Goal: Information Seeking & Learning: Learn about a topic

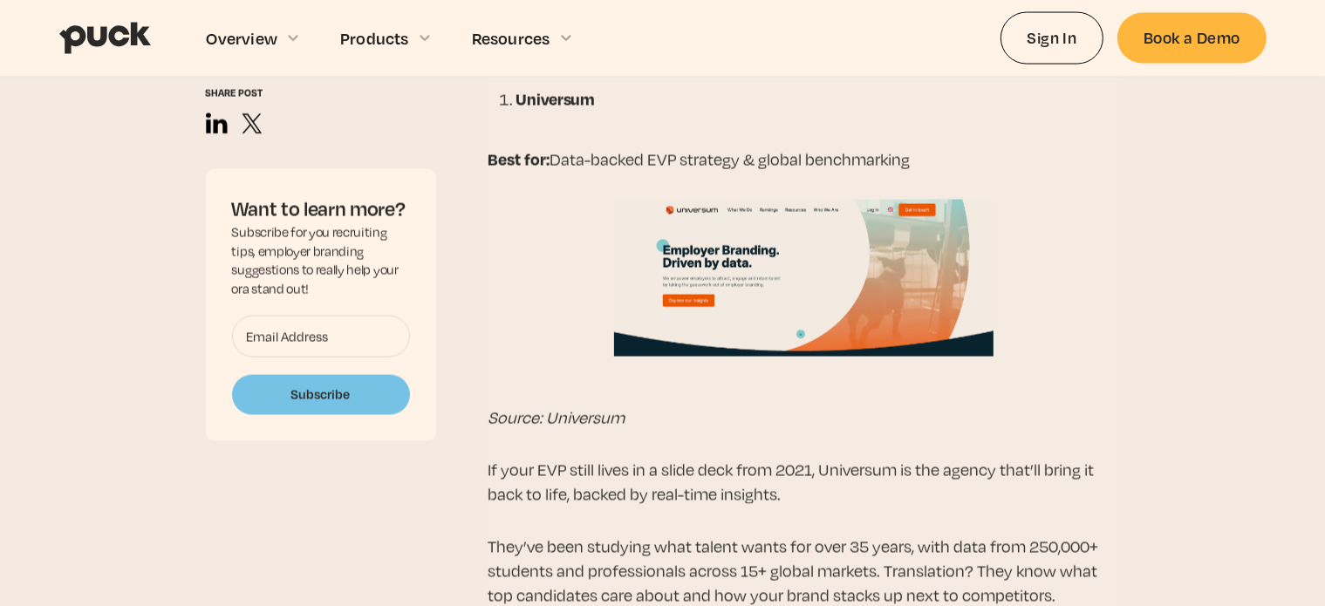
scroll to position [3054, 0]
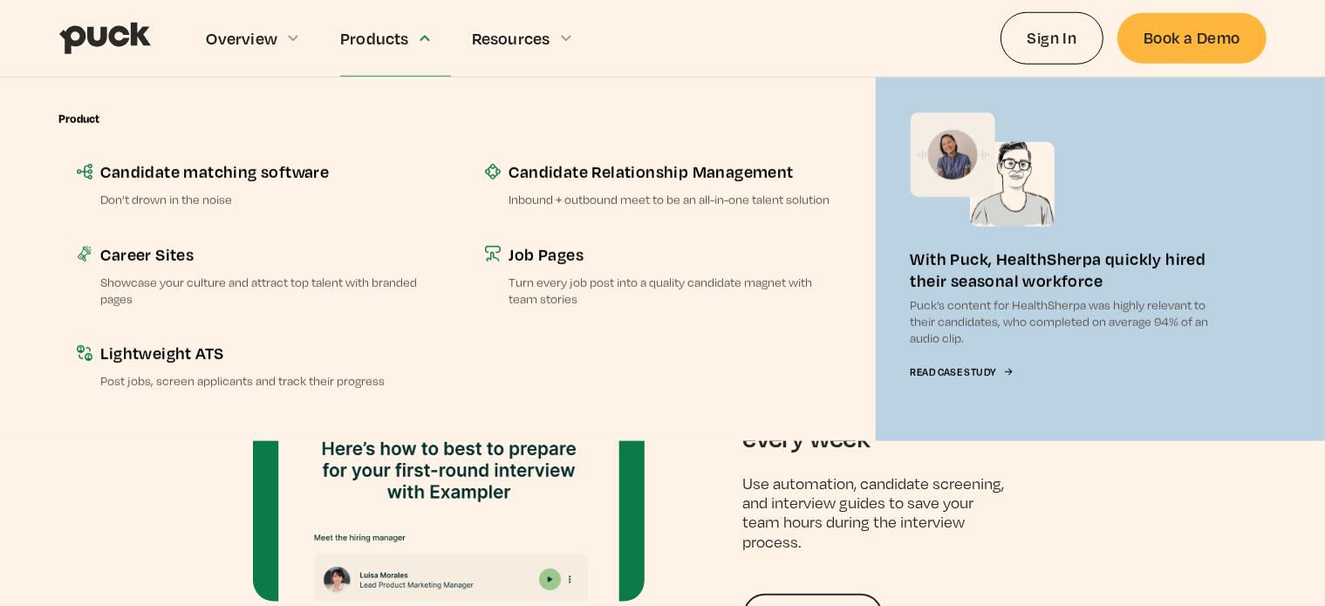
scroll to position [1658, 0]
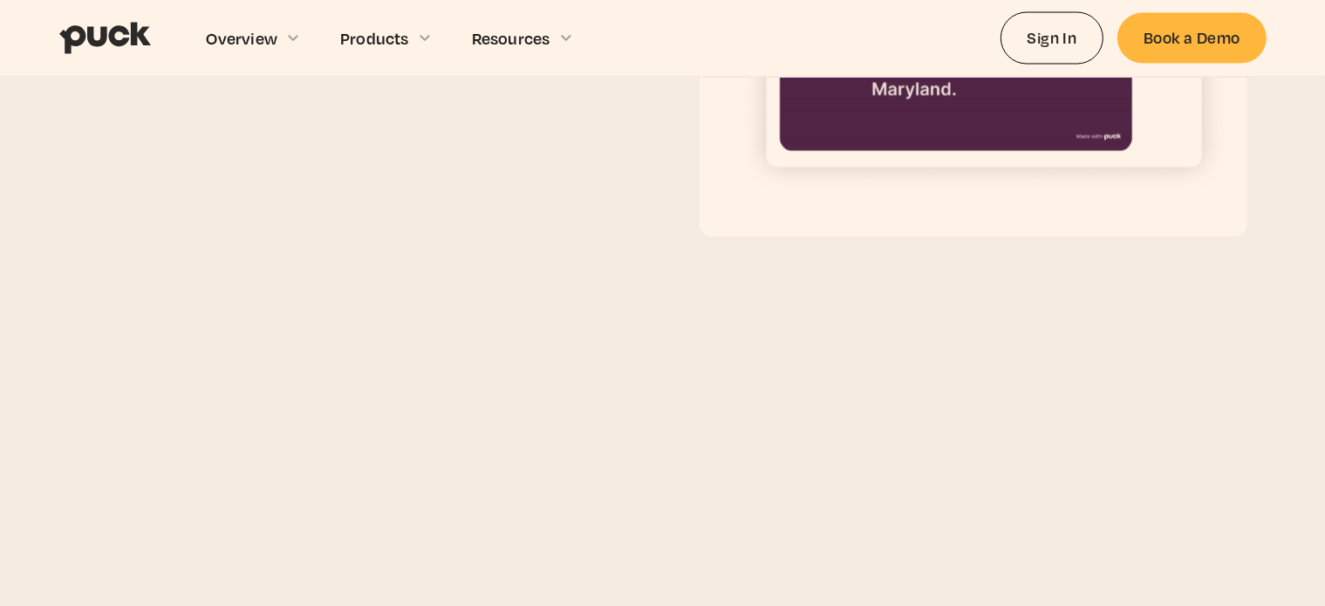
scroll to position [3228, 0]
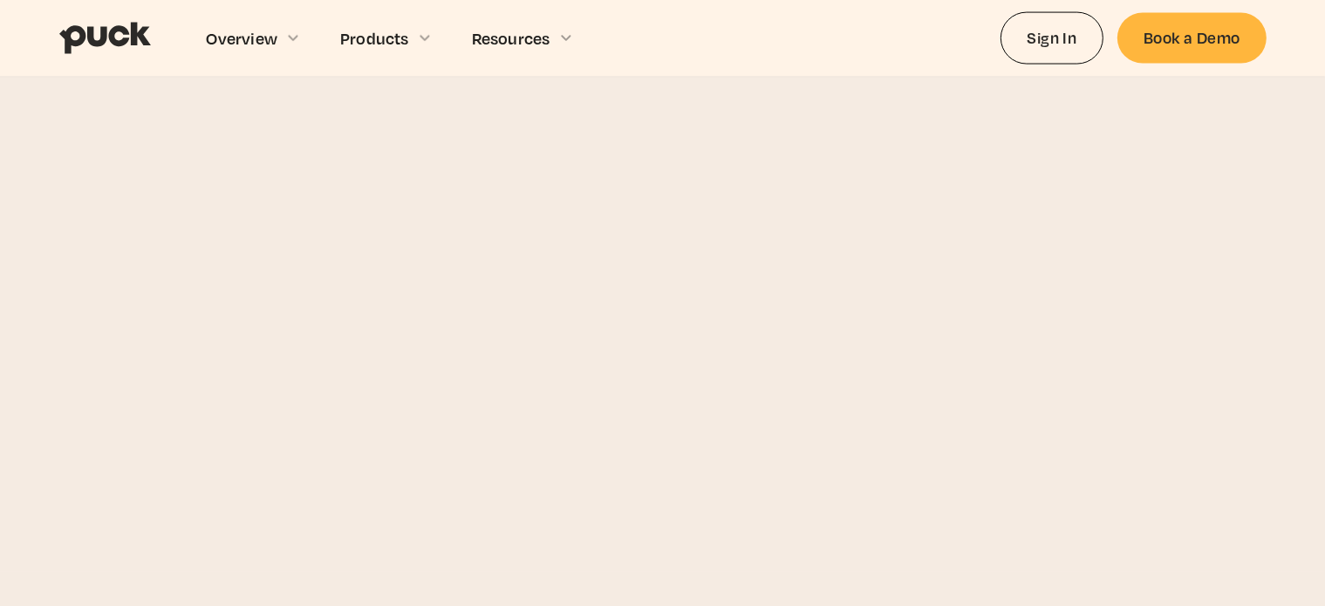
scroll to position [2879, 0]
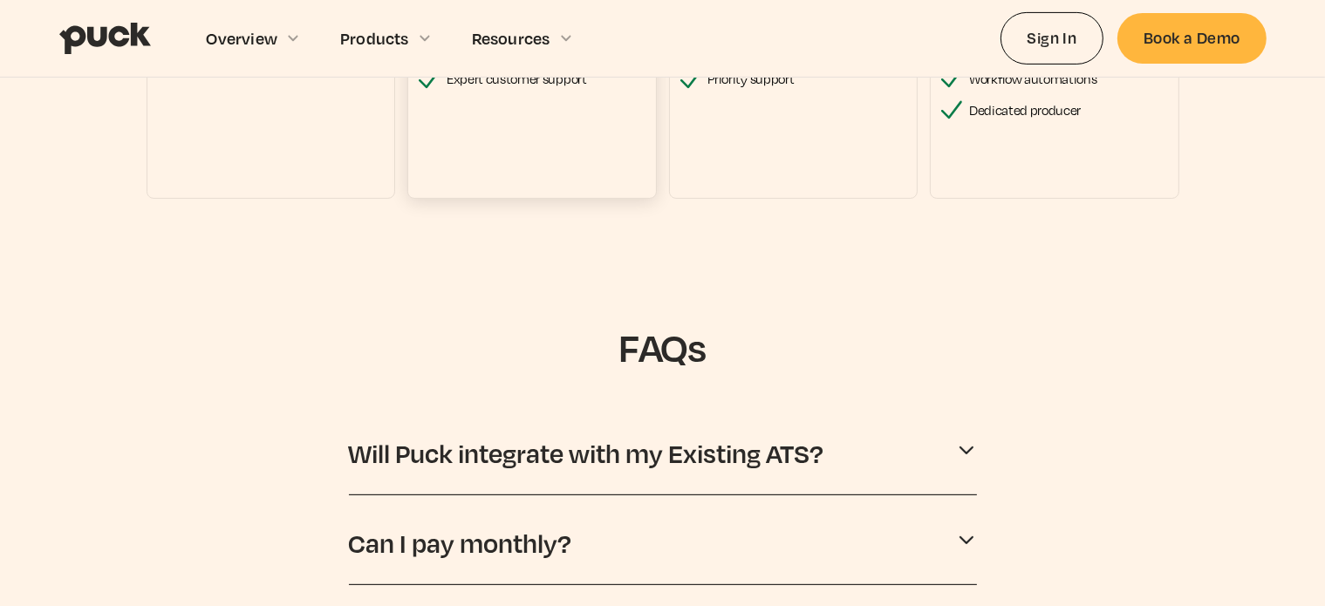
scroll to position [960, 0]
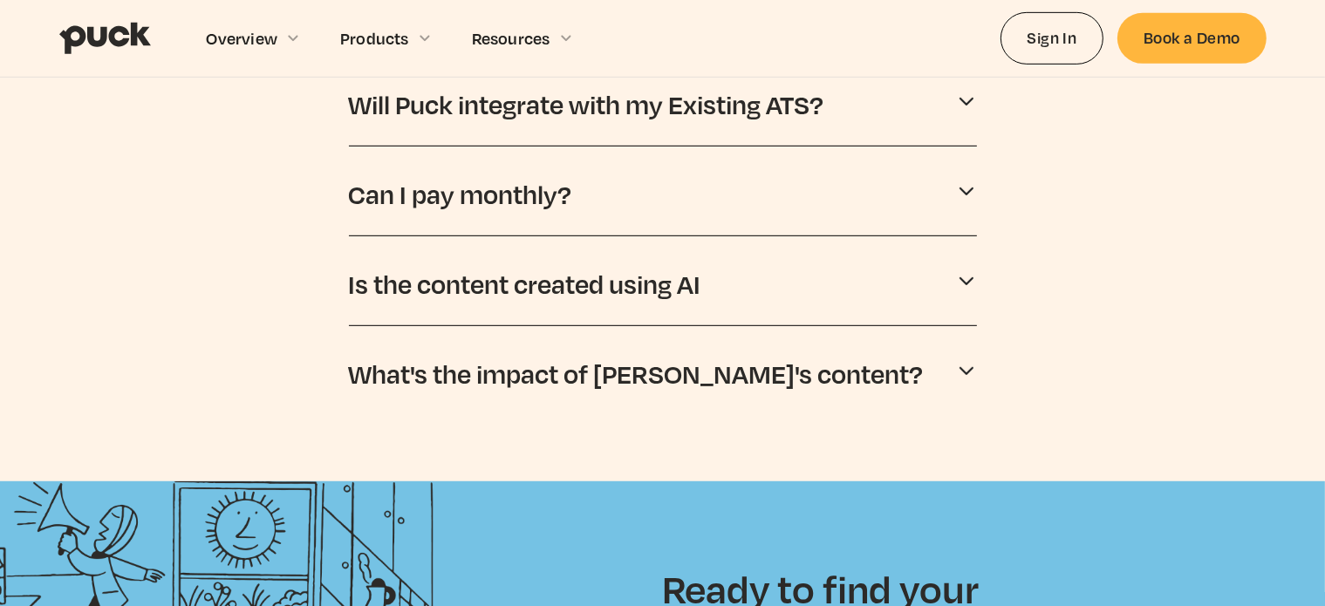
click at [590, 163] on div "Can I pay monthly? We offer annual, bi-annual and quarterly billing [DATE]." at bounding box center [663, 199] width 628 height 76
click at [586, 207] on div "Can I pay monthly?" at bounding box center [663, 194] width 628 height 47
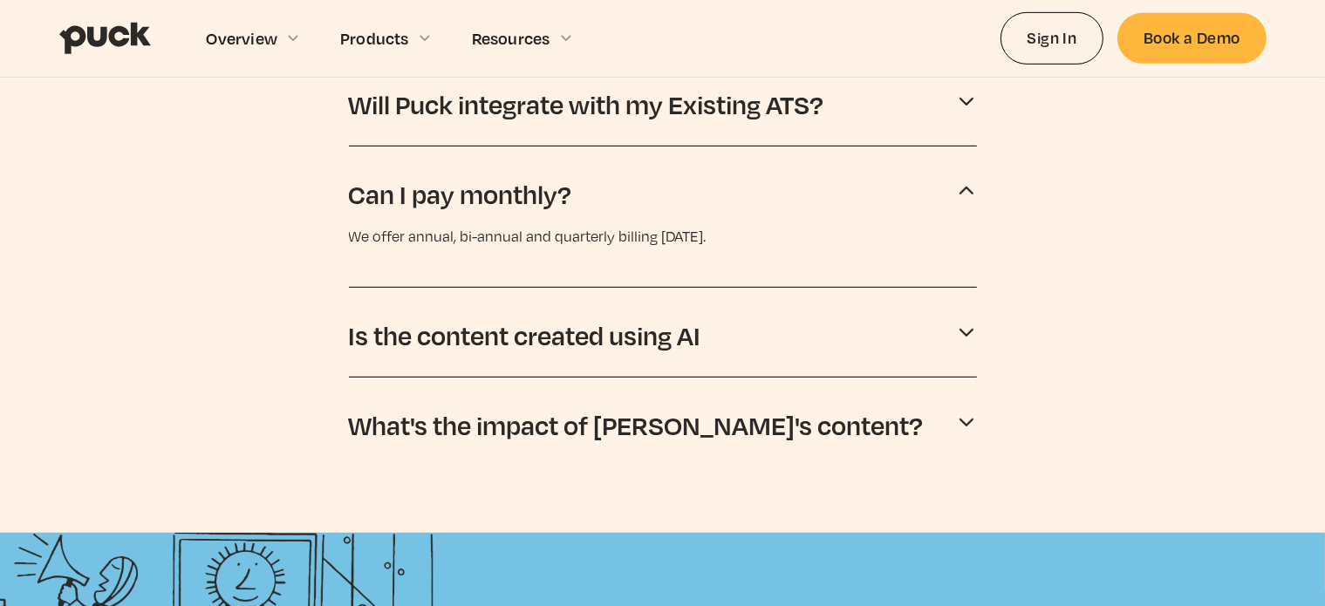
click at [611, 333] on p "Is the content created using AI" at bounding box center [525, 335] width 352 height 33
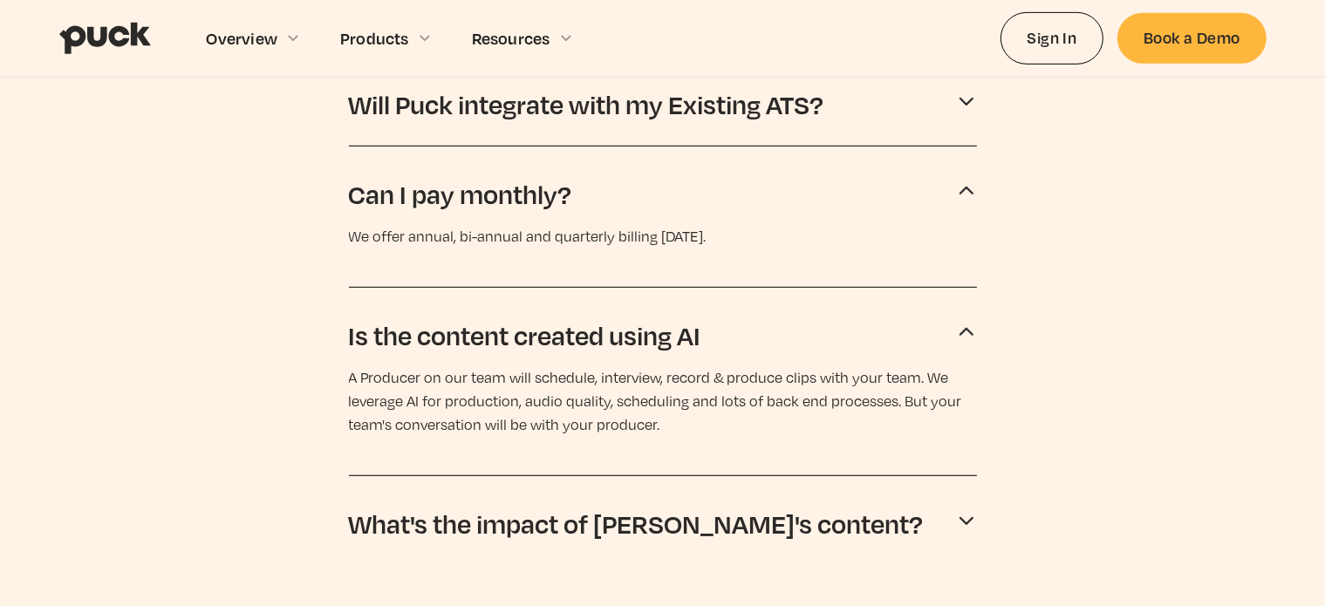
click at [701, 103] on p "Will Puck integrate with my Existing ATS?" at bounding box center [587, 104] width 476 height 33
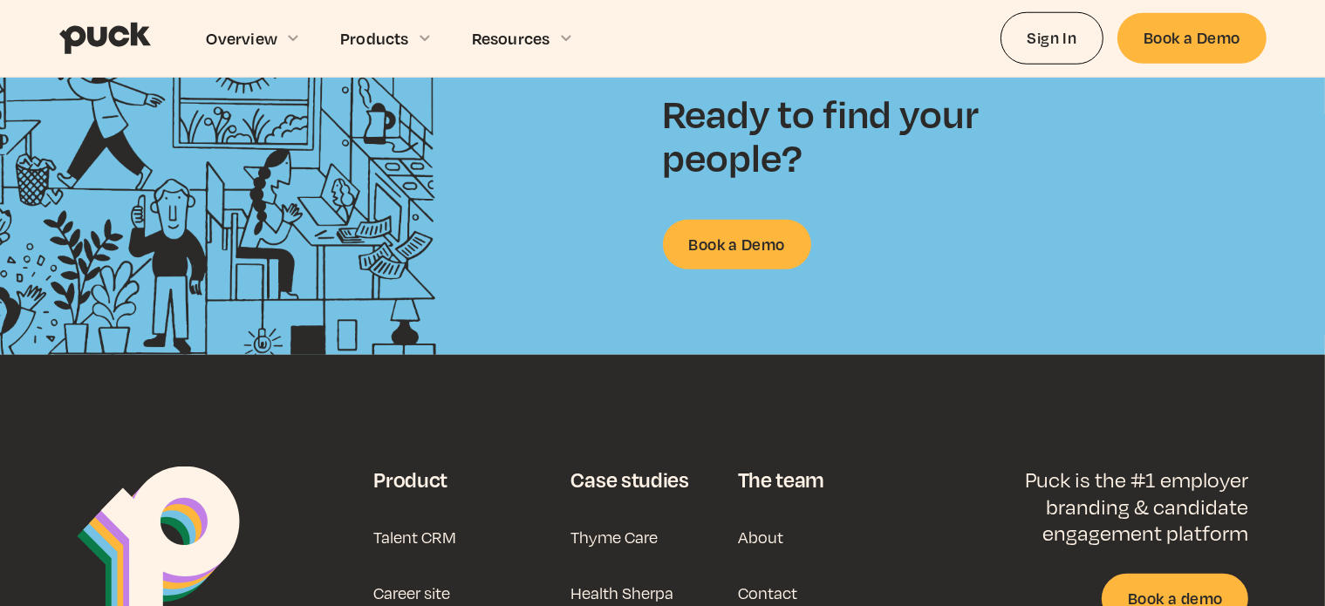
scroll to position [1832, 0]
